Goal: Information Seeking & Learning: Find specific fact

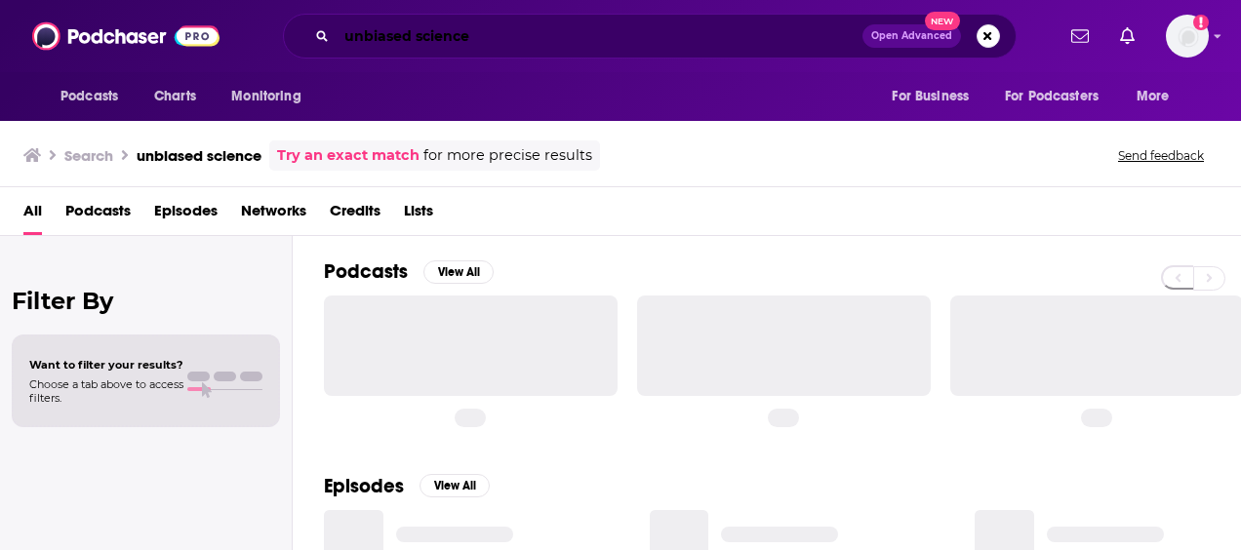
click at [375, 37] on input "unbiased science" at bounding box center [600, 35] width 526 height 31
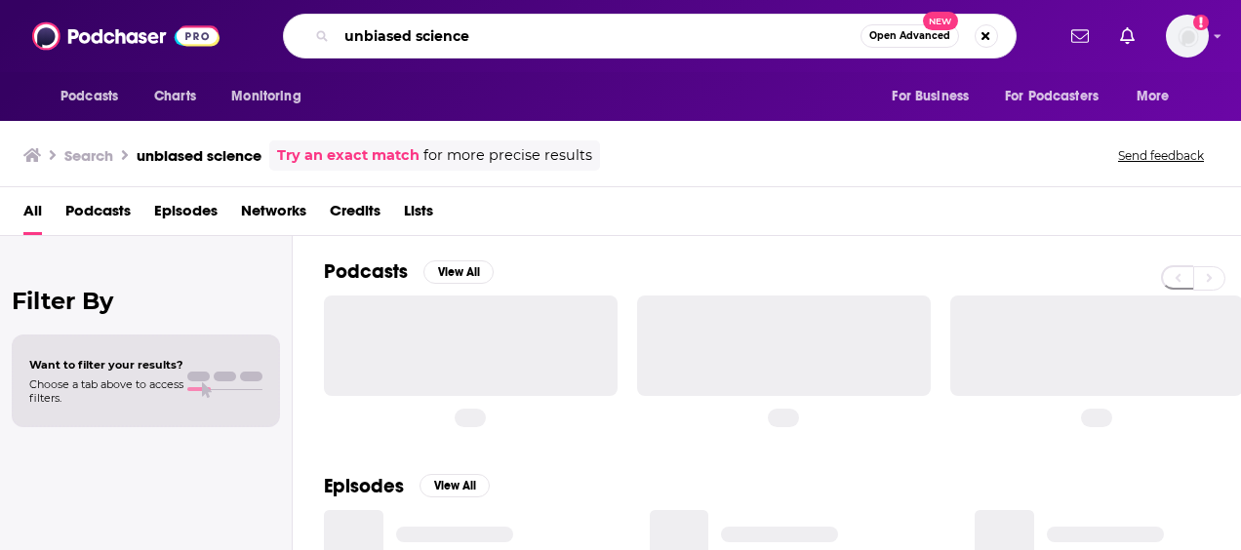
click at [375, 37] on input "unbiased science" at bounding box center [599, 35] width 524 height 31
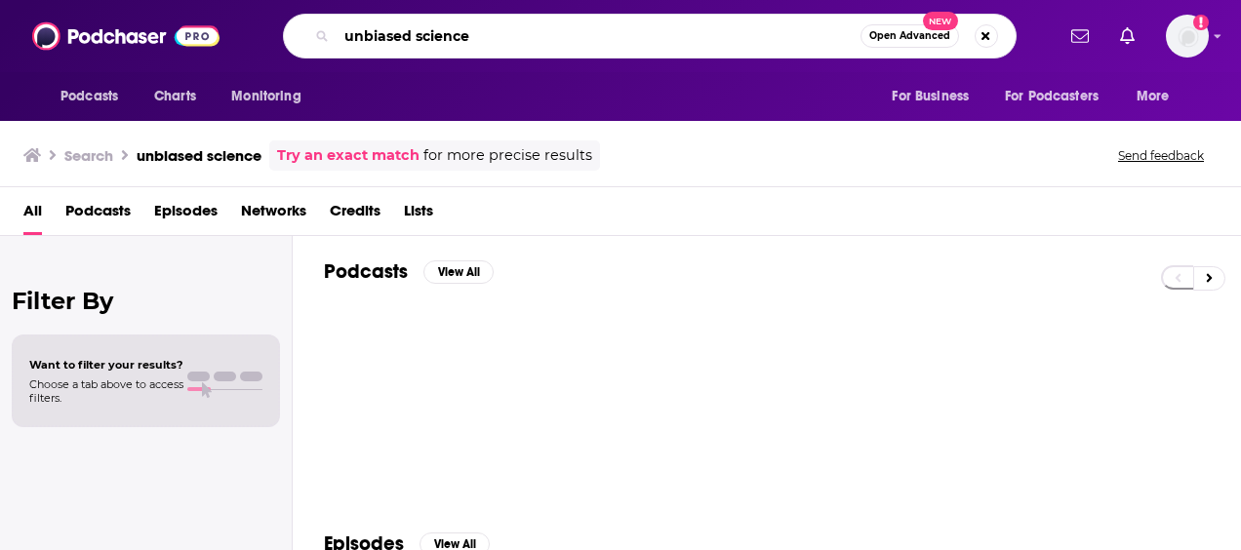
paste input "The [PERSON_NAME] Podcast"
type input "The [PERSON_NAME] Podcast"
